Goal: Task Accomplishment & Management: Manage account settings

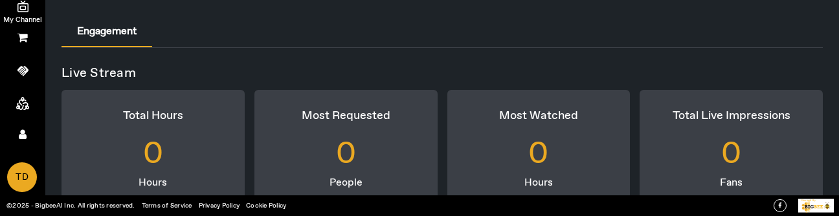
scroll to position [150, 0]
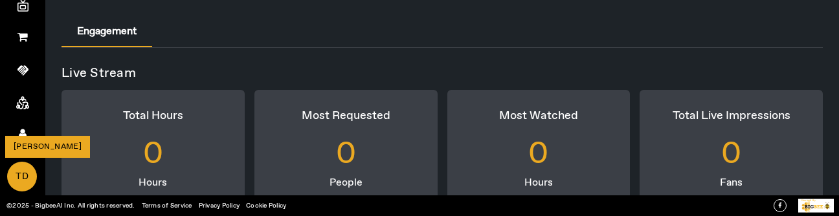
click at [17, 171] on span "TD" at bounding box center [21, 177] width 27 height 28
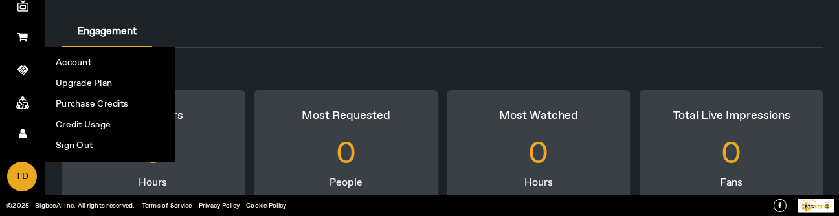
click at [299, 168] on div "0" at bounding box center [346, 155] width 183 height 58
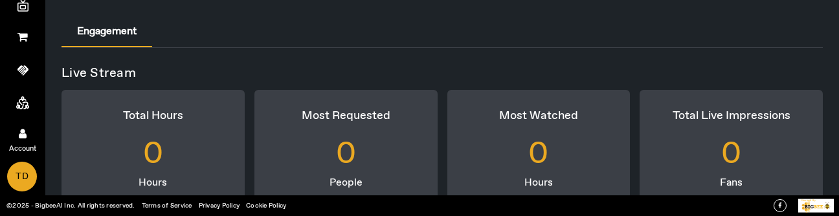
click at [26, 138] on icon at bounding box center [23, 133] width 8 height 11
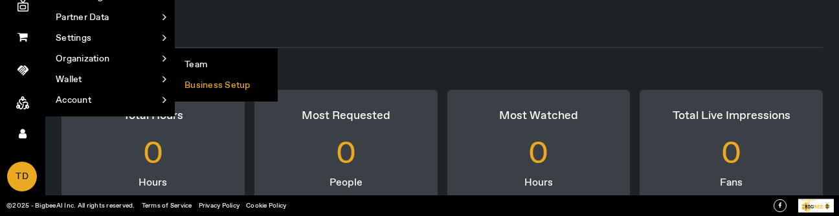
click at [220, 86] on li "Business Setup" at bounding box center [226, 85] width 102 height 21
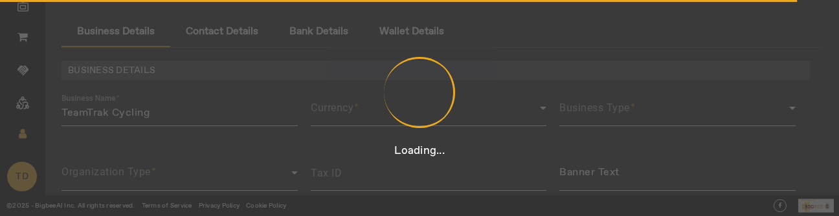
type input "12312431423431"
type input "TeamTrak Cycling"
type input "https://teamtrakcycling.com/"
type input "Team Track Rd"
type input "Auburn"
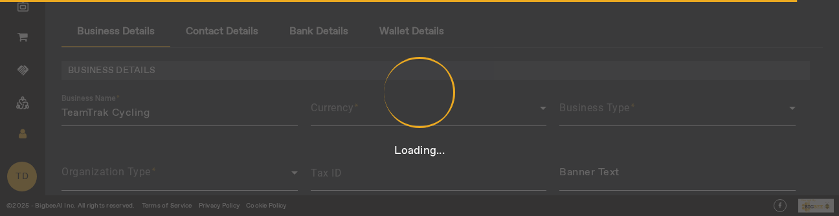
type input "California"
type input "United States"
type input "95603"
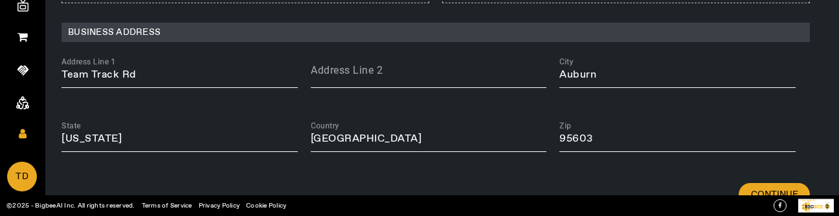
scroll to position [339, 0]
click at [170, 69] on input "Team Track Rd" at bounding box center [180, 75] width 236 height 16
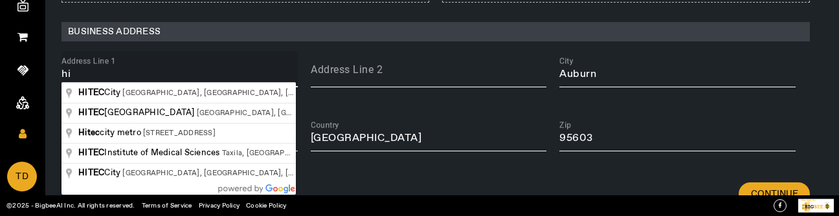
type input "h"
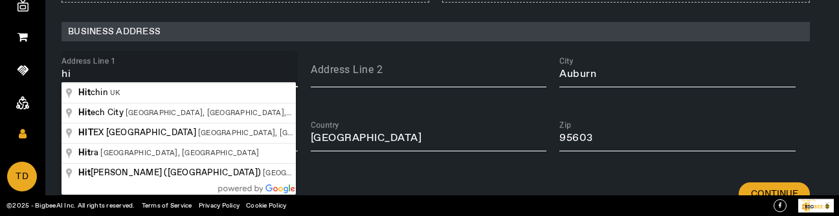
type input "h"
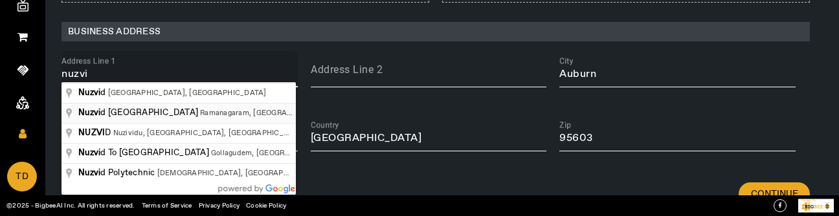
type input "Nuzvid Bus Depot Road, Ramanagaram, Nuzividu, Andhra Pradesh"
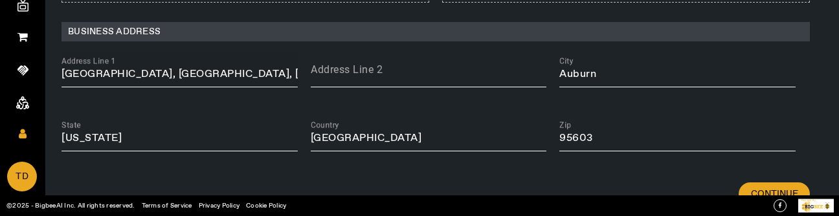
click at [228, 69] on input "Nuzvid Bus Depot Road, Ramanagaram, Nuzividu, Andhra Pradesh" at bounding box center [180, 75] width 236 height 16
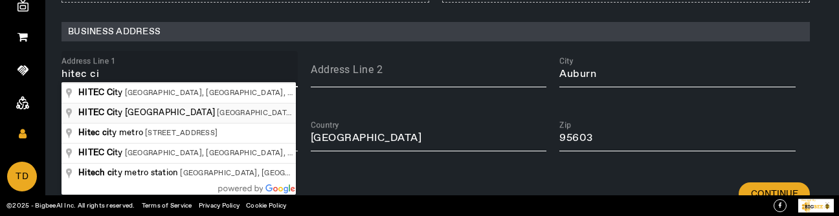
type input "HITEC City Metro Station, Silicon Valley, HITEC City, Hyderabad, Telangana, Ind…"
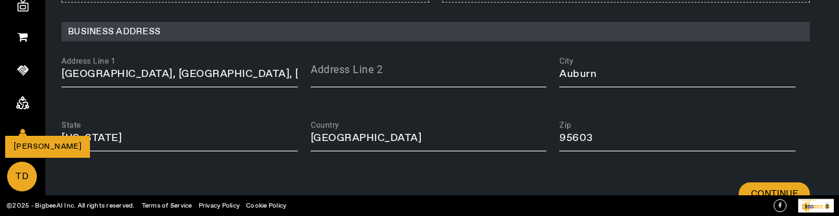
click at [28, 177] on span "TD" at bounding box center [21, 177] width 27 height 28
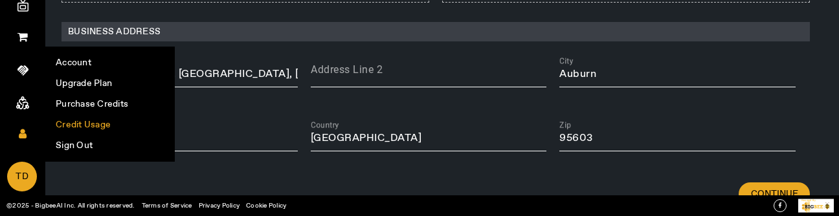
click at [97, 122] on li "Credit Usage" at bounding box center [110, 125] width 128 height 21
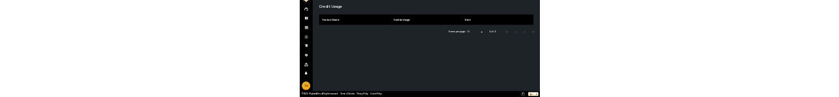
scroll to position [27, 0]
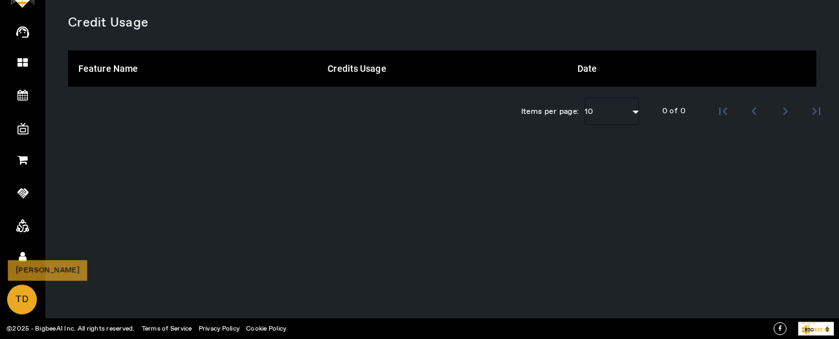
click at [22, 289] on span "TD" at bounding box center [21, 300] width 27 height 28
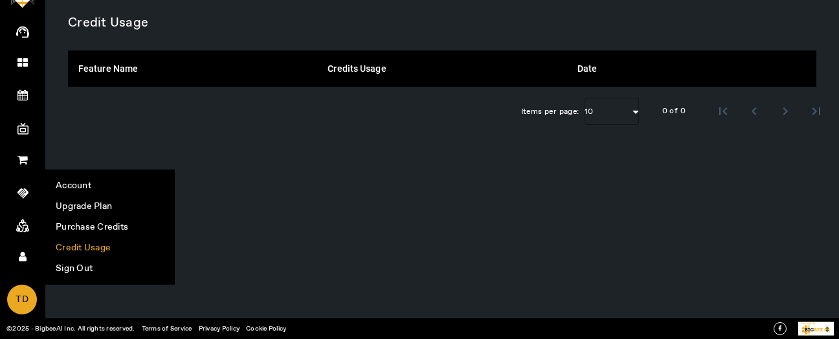
click at [275, 202] on div "Credit Usage Feature Name Credits Usage Date Items per page: 10 0 of 0" at bounding box center [442, 169] width 794 height 339
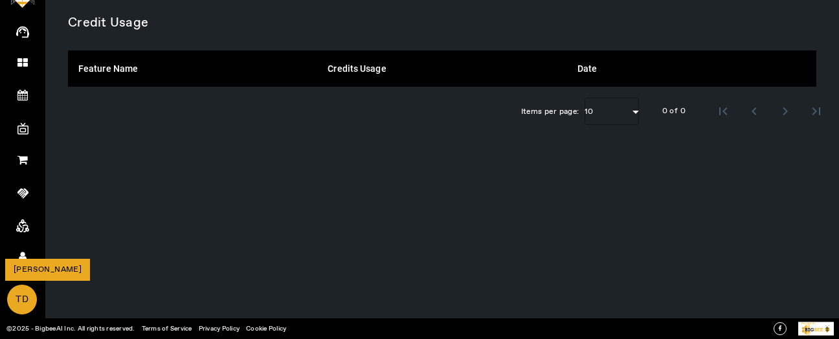
click at [23, 291] on span "TD" at bounding box center [21, 300] width 27 height 28
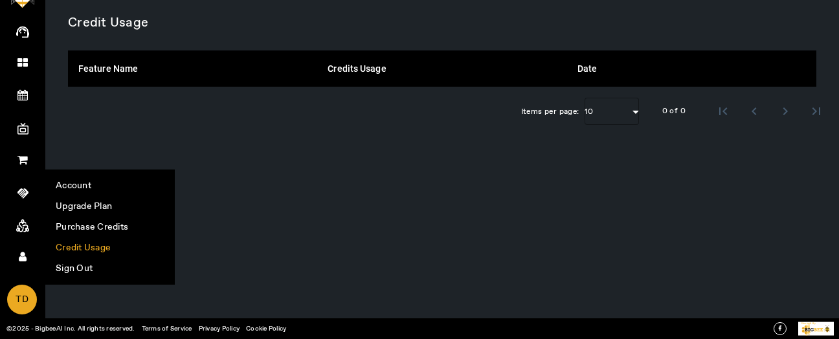
click at [273, 166] on div "Credit Usage Feature Name Credits Usage Date Items per page: 10 0 of 0" at bounding box center [442, 169] width 794 height 339
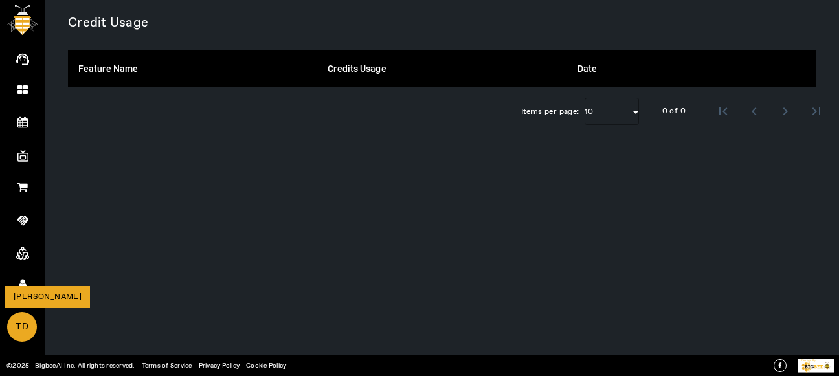
click at [34, 97] on span "TD" at bounding box center [21, 327] width 27 height 28
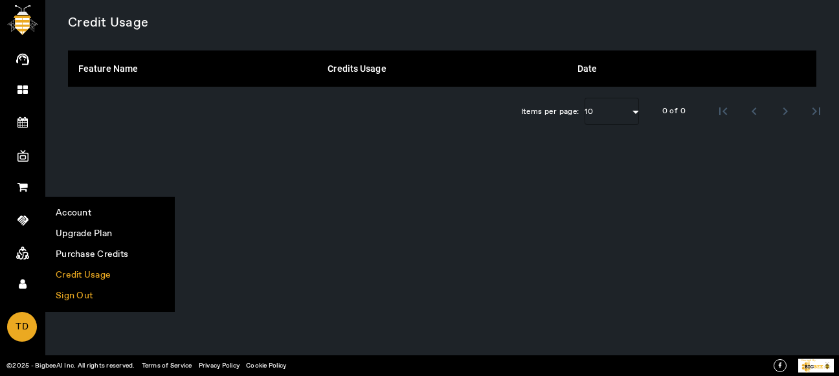
click at [133, 97] on li "Sign Out" at bounding box center [110, 296] width 128 height 21
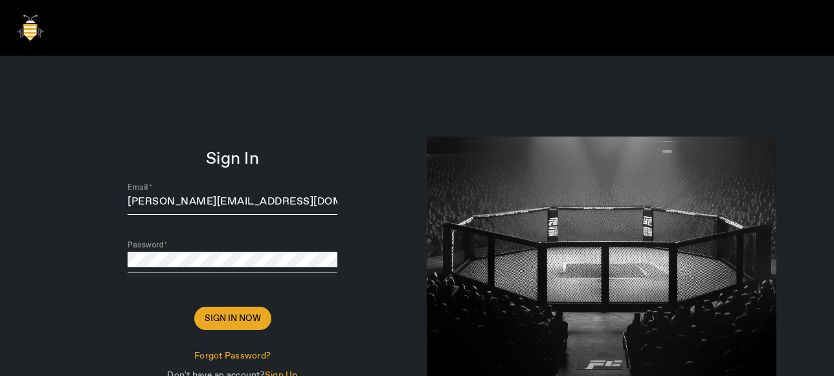
click at [274, 97] on input "[PERSON_NAME][EMAIL_ADDRESS][DOMAIN_NAME]" at bounding box center [233, 202] width 210 height 16
paste input "[PERSON_NAME]"
type input "[PERSON_NAME][EMAIL_ADDRESS][DOMAIN_NAME]"
click at [230, 97] on span at bounding box center [232, 318] width 77 height 31
